Goal: Navigation & Orientation: Find specific page/section

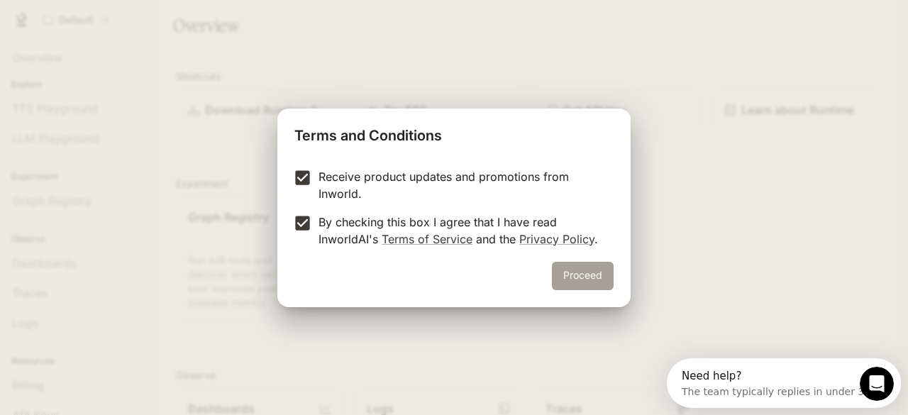
click at [580, 273] on button "Proceed" at bounding box center [583, 276] width 62 height 28
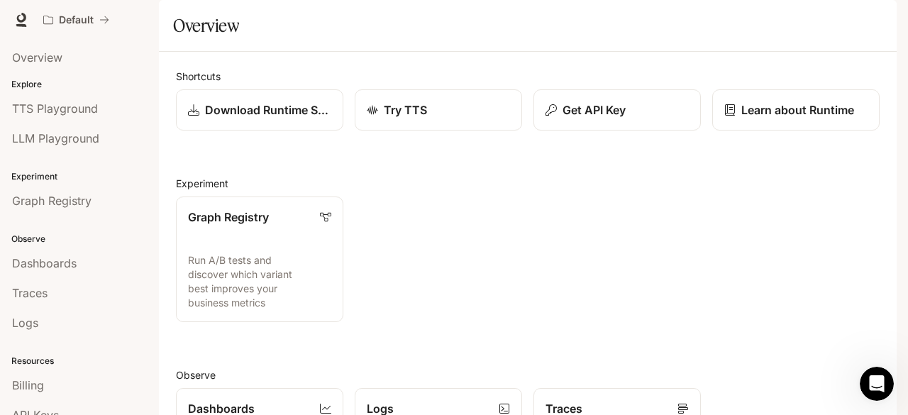
scroll to position [71, 0]
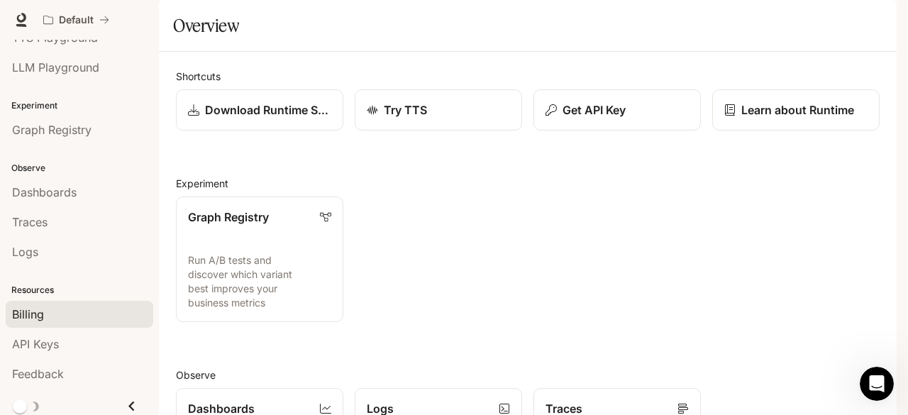
click at [41, 306] on span "Billing" at bounding box center [28, 314] width 32 height 17
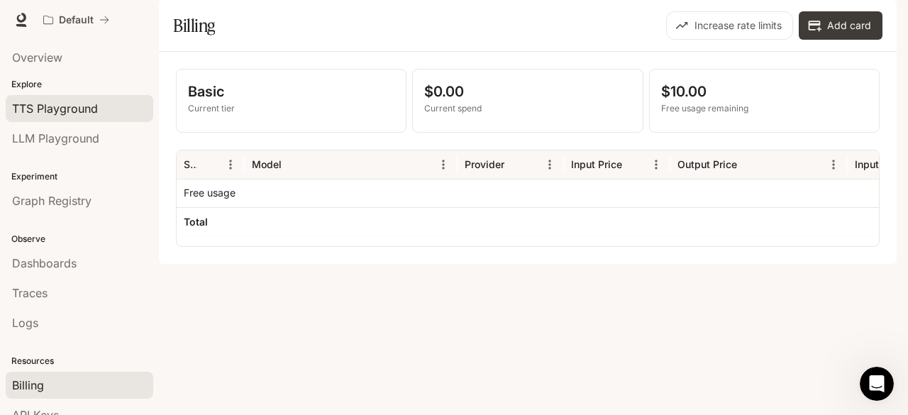
click at [43, 105] on span "TTS Playground" at bounding box center [55, 108] width 86 height 17
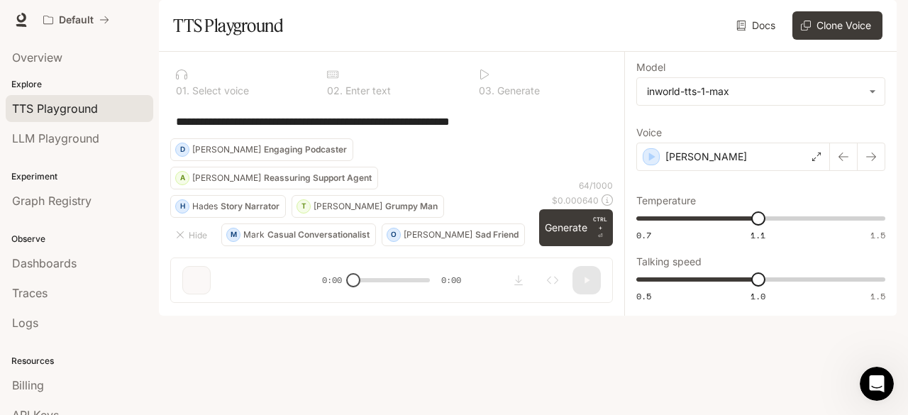
click at [582, 268] on div at bounding box center [391, 225] width 465 height 85
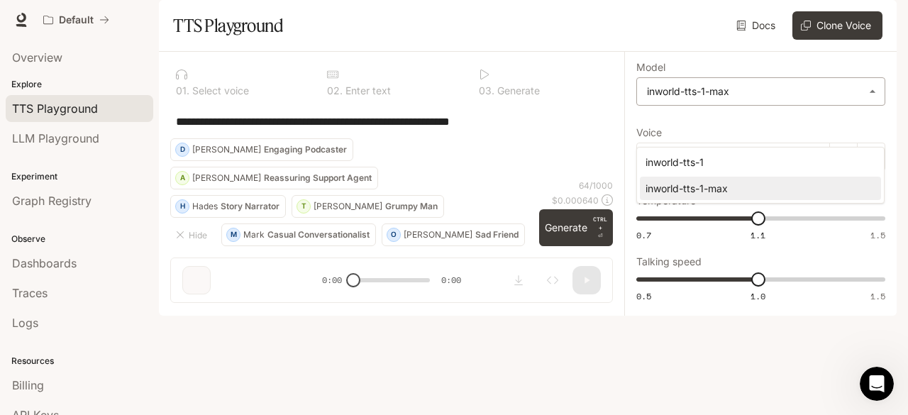
click at [701, 121] on body "**********" at bounding box center [454, 207] width 908 height 415
click at [700, 165] on div "inworld-tts-1" at bounding box center [757, 162] width 224 height 15
type input "**********"
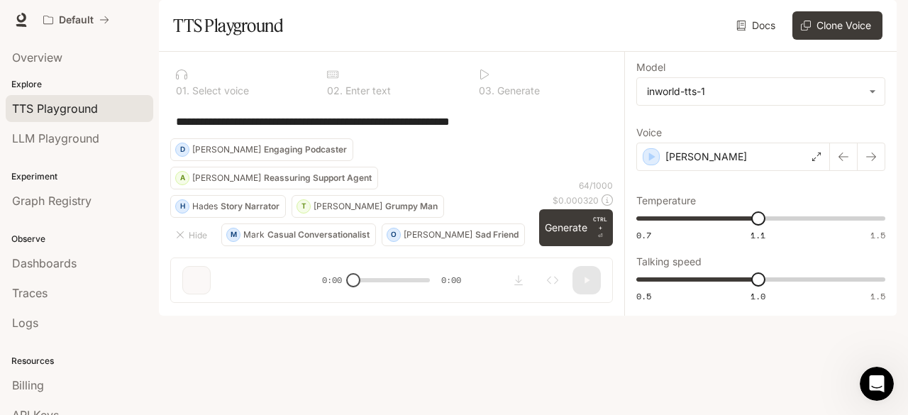
click at [607, 268] on div at bounding box center [391, 225] width 465 height 85
click at [570, 268] on div at bounding box center [391, 225] width 465 height 85
click at [606, 268] on div at bounding box center [391, 225] width 465 height 85
click at [38, 270] on link "Dashboards" at bounding box center [80, 263] width 148 height 27
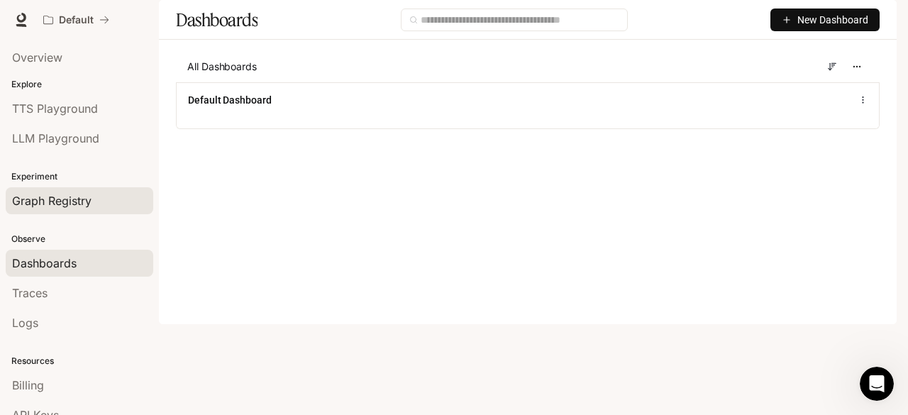
scroll to position [71, 0]
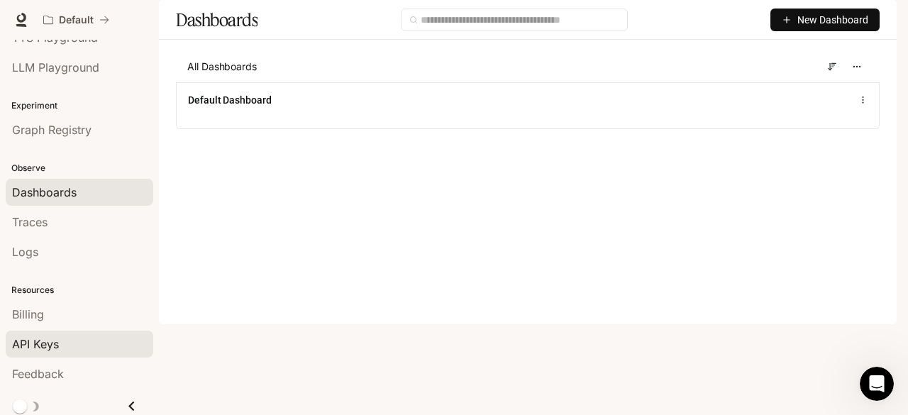
click at [38, 336] on span "API Keys" at bounding box center [35, 344] width 47 height 17
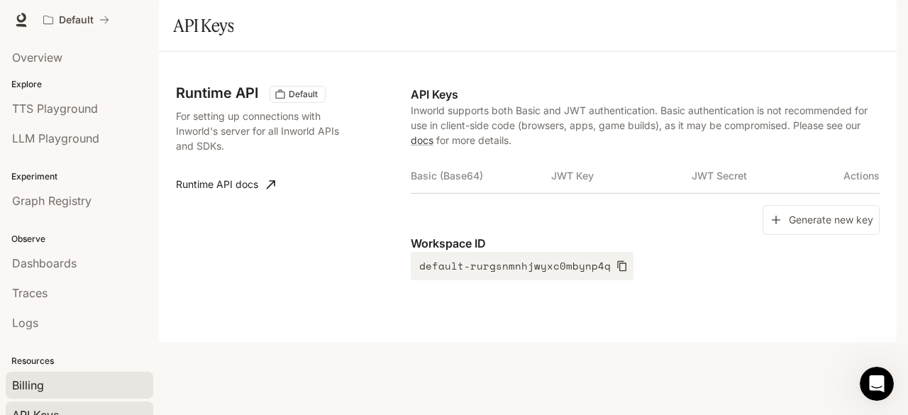
scroll to position [71, 0]
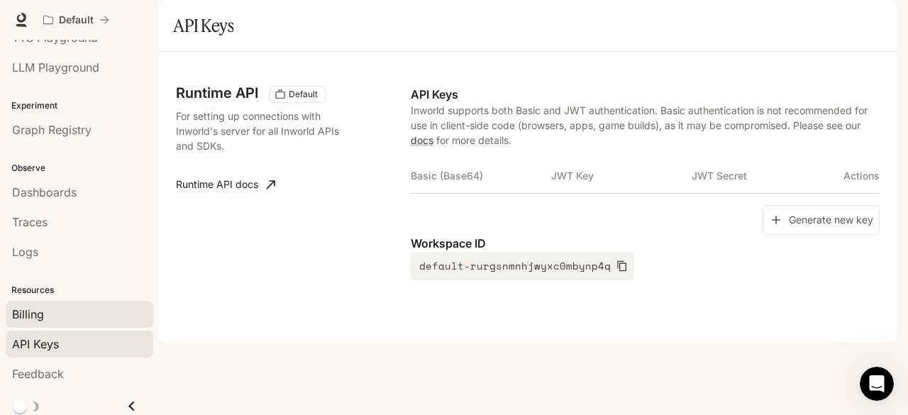
click at [38, 306] on span "Billing" at bounding box center [28, 314] width 32 height 17
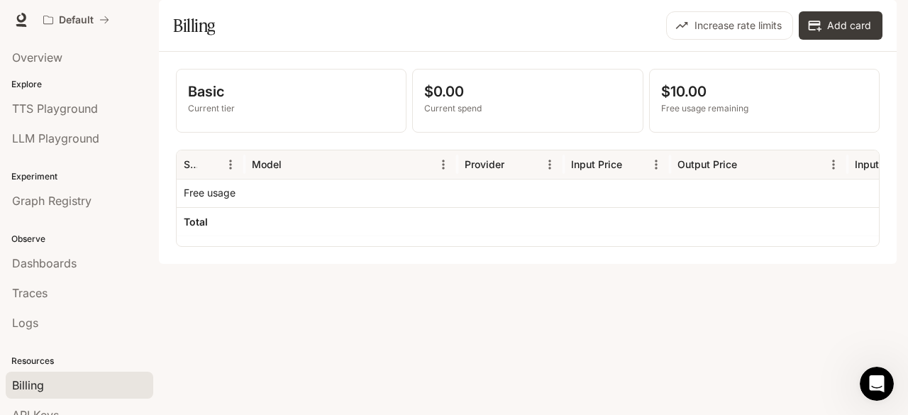
click at [881, 23] on img "button" at bounding box center [877, 20] width 20 height 20
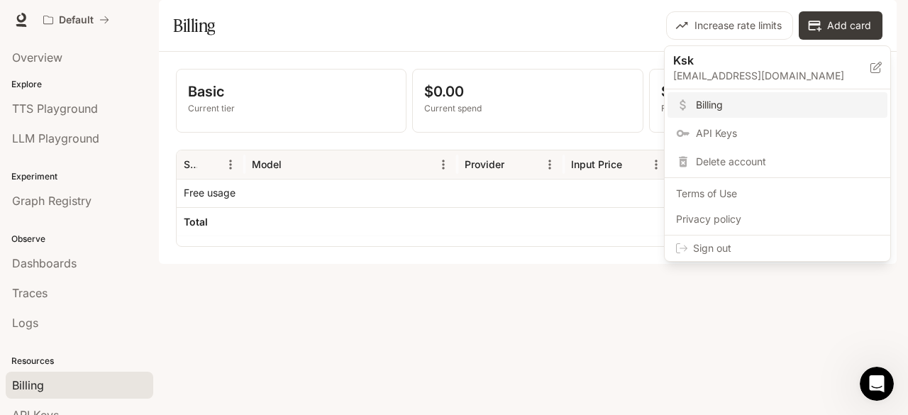
click at [745, 303] on div at bounding box center [454, 207] width 908 height 415
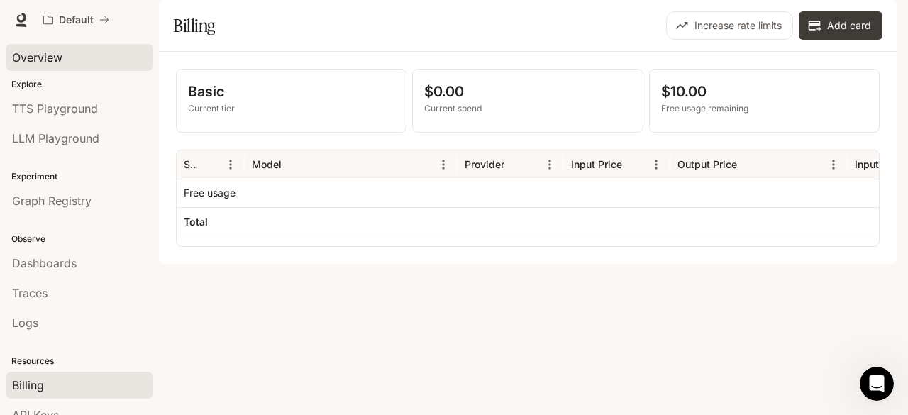
click at [41, 67] on link "Overview" at bounding box center [80, 57] width 148 height 27
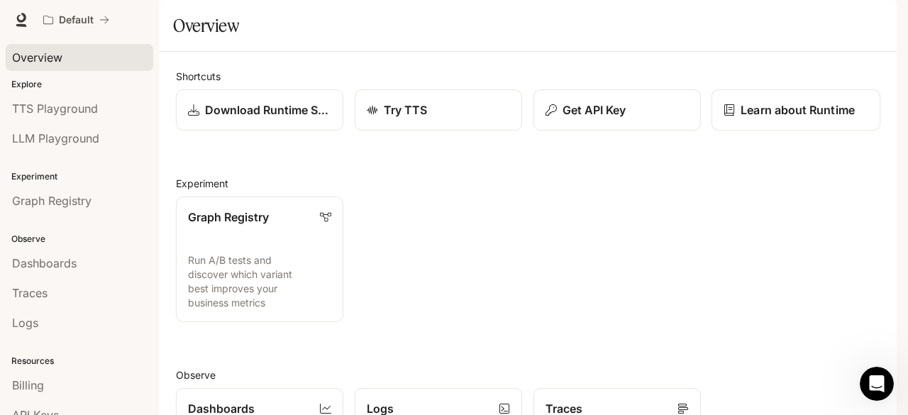
click at [741, 118] on p "Learn about Runtime" at bounding box center [798, 109] width 114 height 17
